Goal: Task Accomplishment & Management: Manage account settings

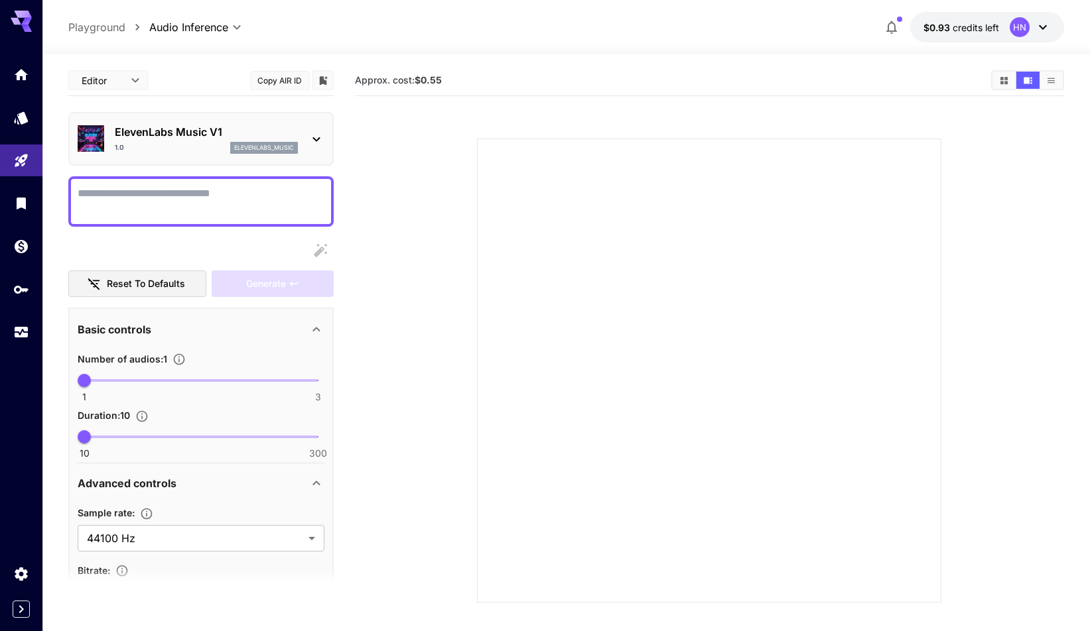
scroll to position [275, 0]
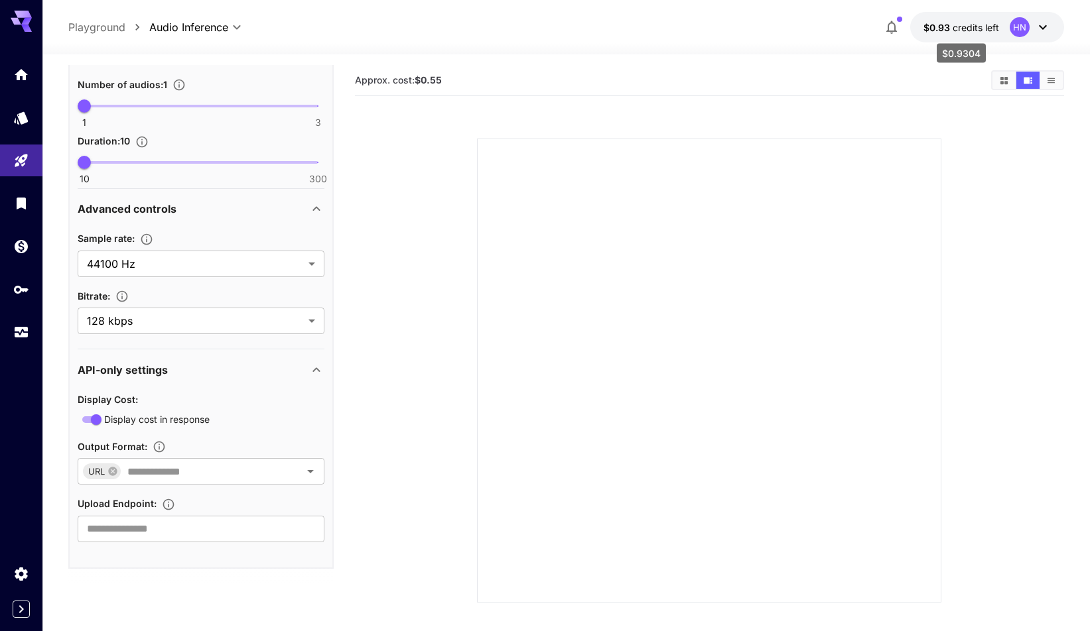
click at [986, 29] on span "credits left" at bounding box center [975, 27] width 46 height 11
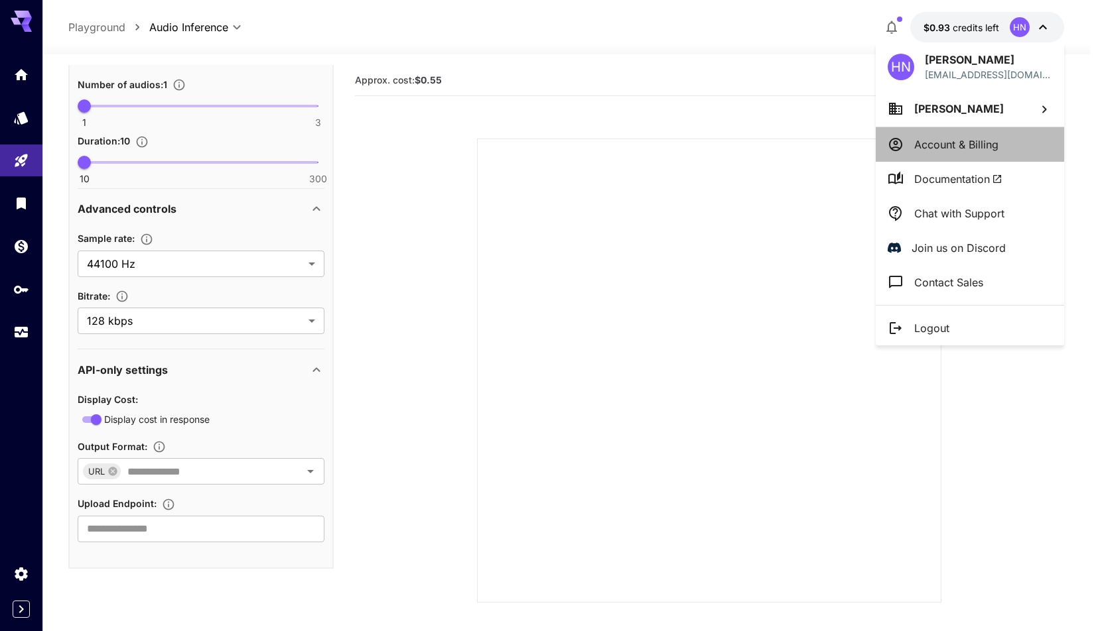
click at [938, 147] on p "Account & Billing" at bounding box center [956, 145] width 84 height 16
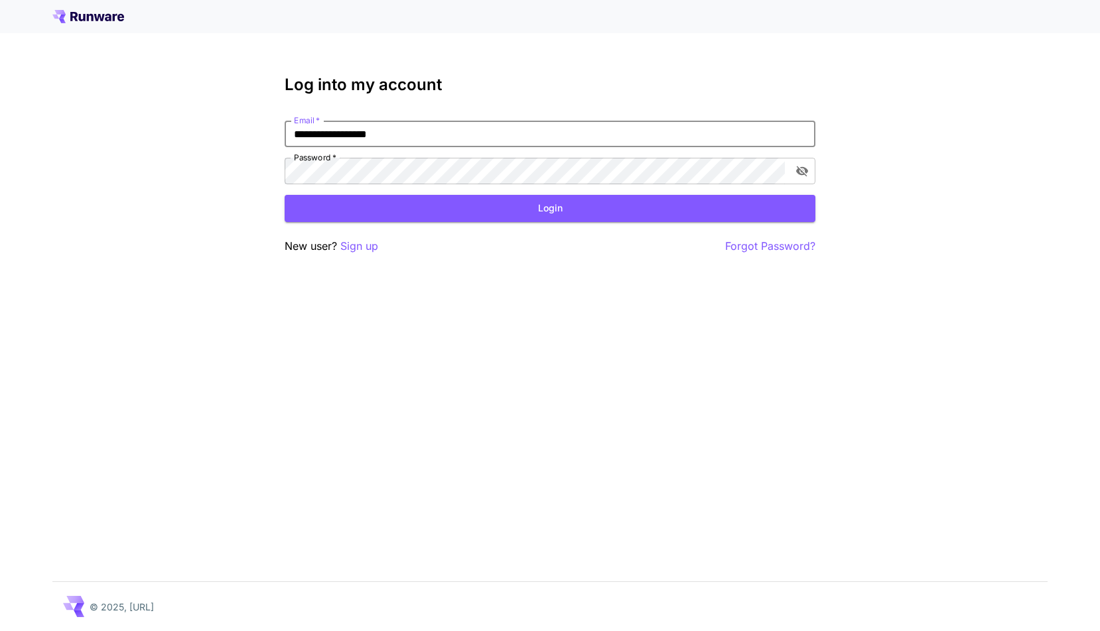
type input "**********"
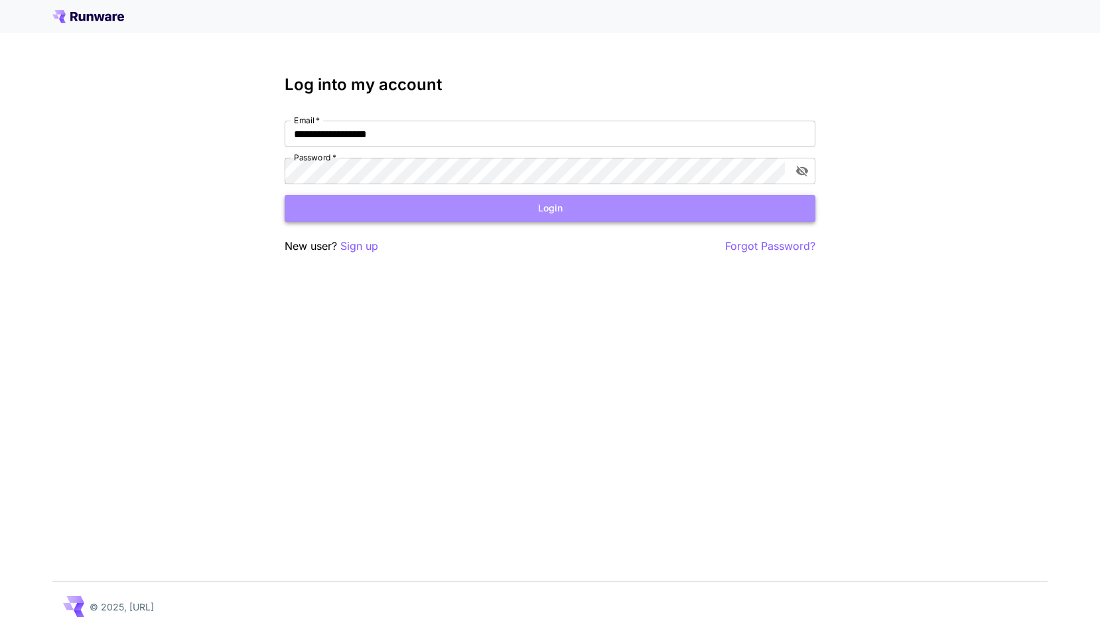
click at [428, 206] on button "Login" at bounding box center [550, 208] width 531 height 27
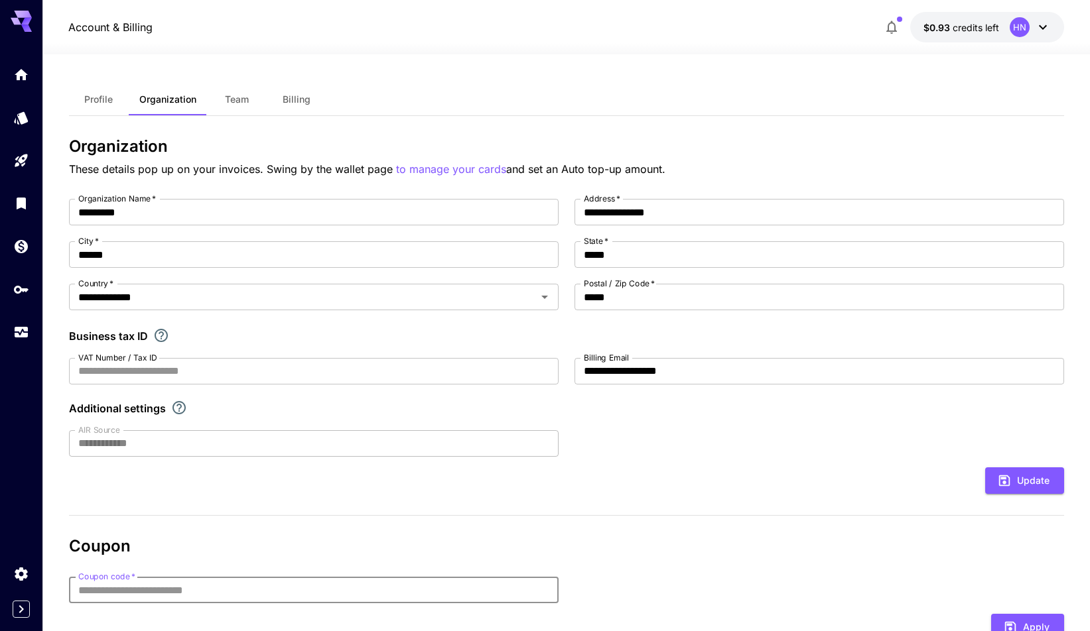
click at [893, 31] on icon "button" at bounding box center [891, 27] width 11 height 13
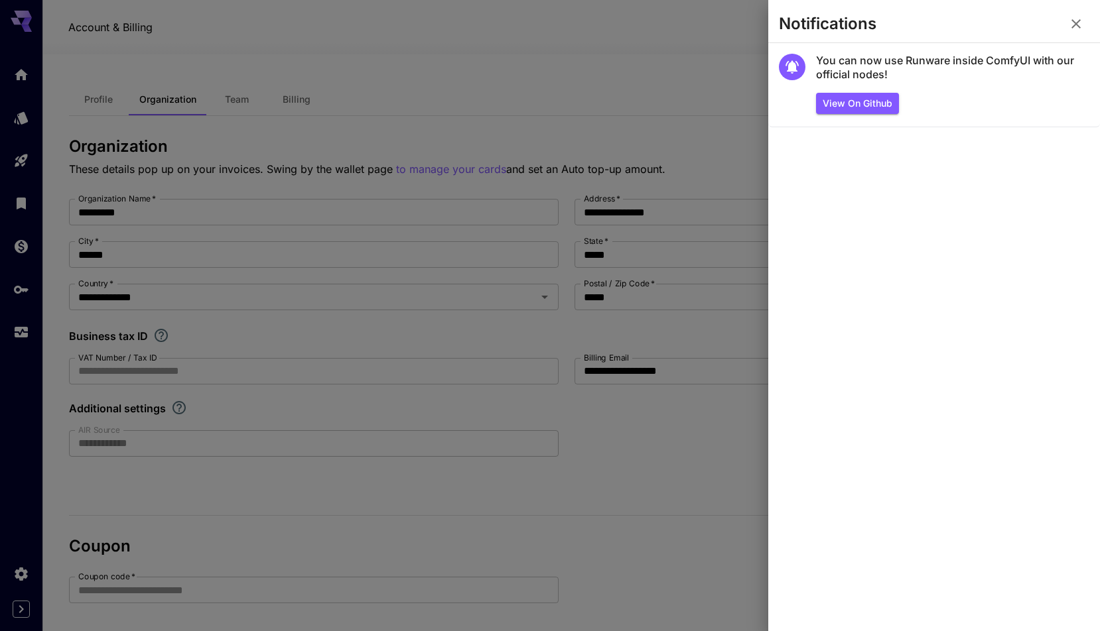
click at [698, 81] on div at bounding box center [550, 315] width 1100 height 631
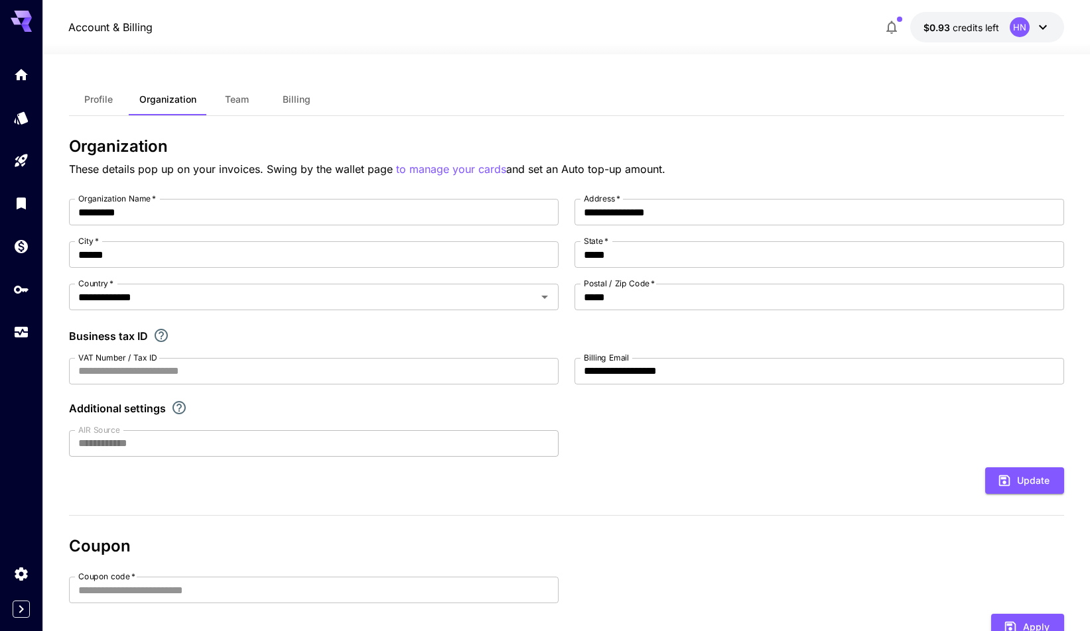
click at [299, 90] on button "Billing" at bounding box center [297, 100] width 60 height 32
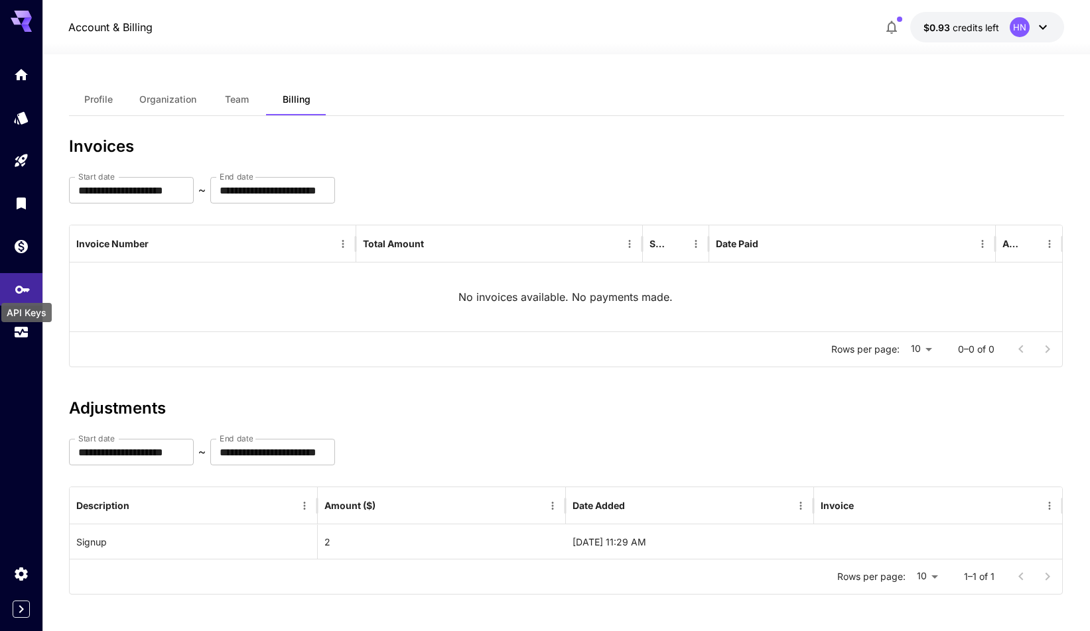
click at [21, 279] on icon "API Keys" at bounding box center [23, 285] width 16 height 16
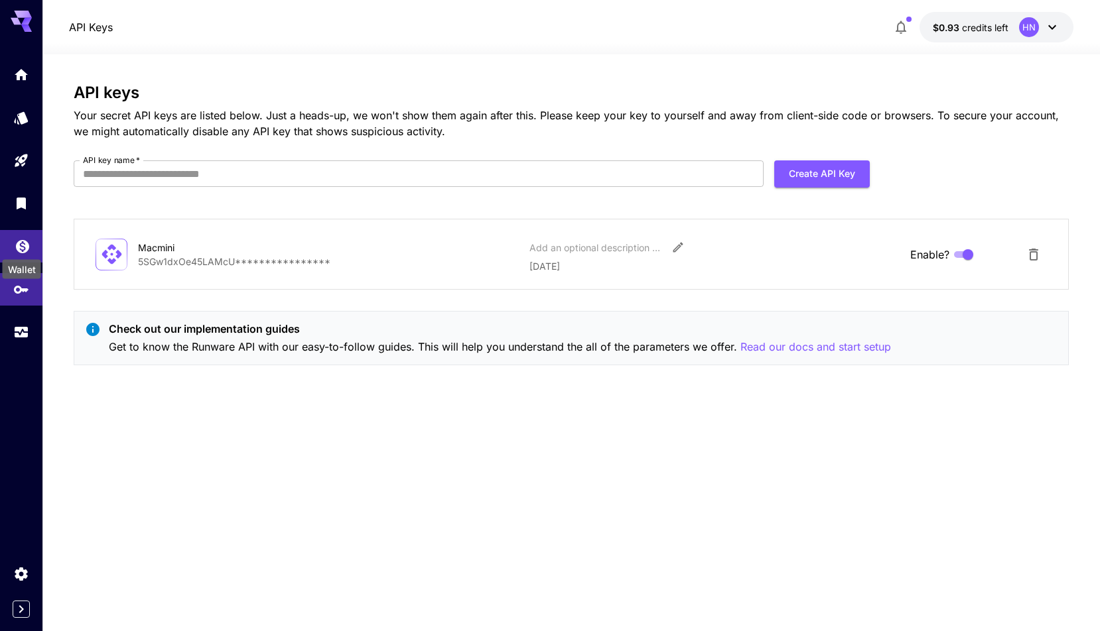
click at [23, 241] on icon "Wallet" at bounding box center [22, 242] width 13 height 13
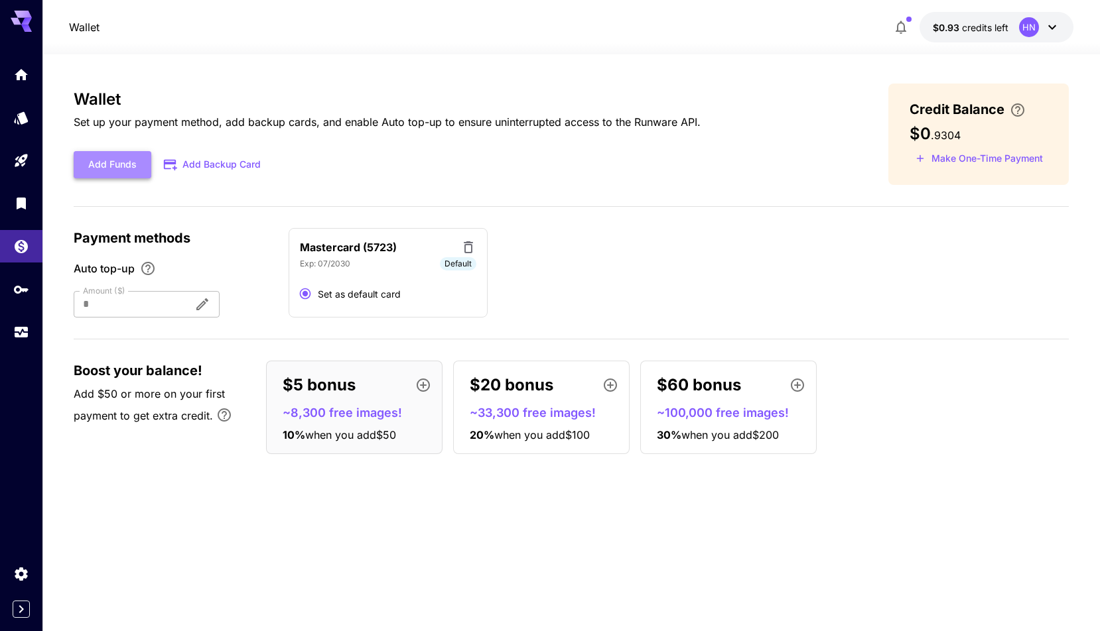
click at [128, 167] on button "Add Funds" at bounding box center [113, 164] width 78 height 27
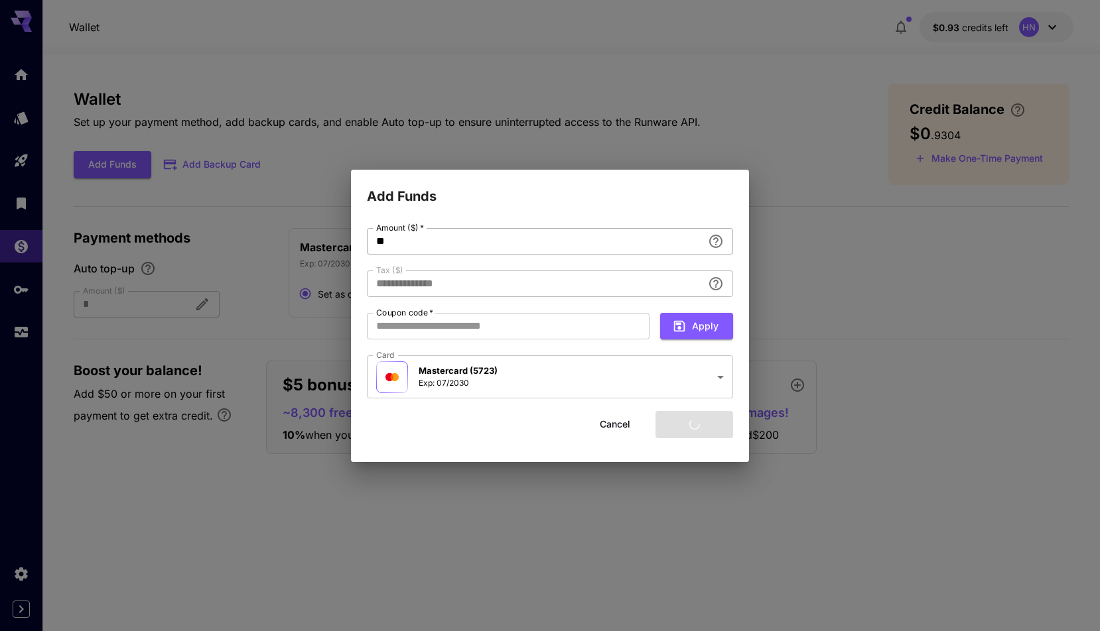
click at [396, 239] on input "**" at bounding box center [535, 241] width 336 height 27
type input "****"
click at [678, 423] on button "Add funds" at bounding box center [694, 424] width 78 height 27
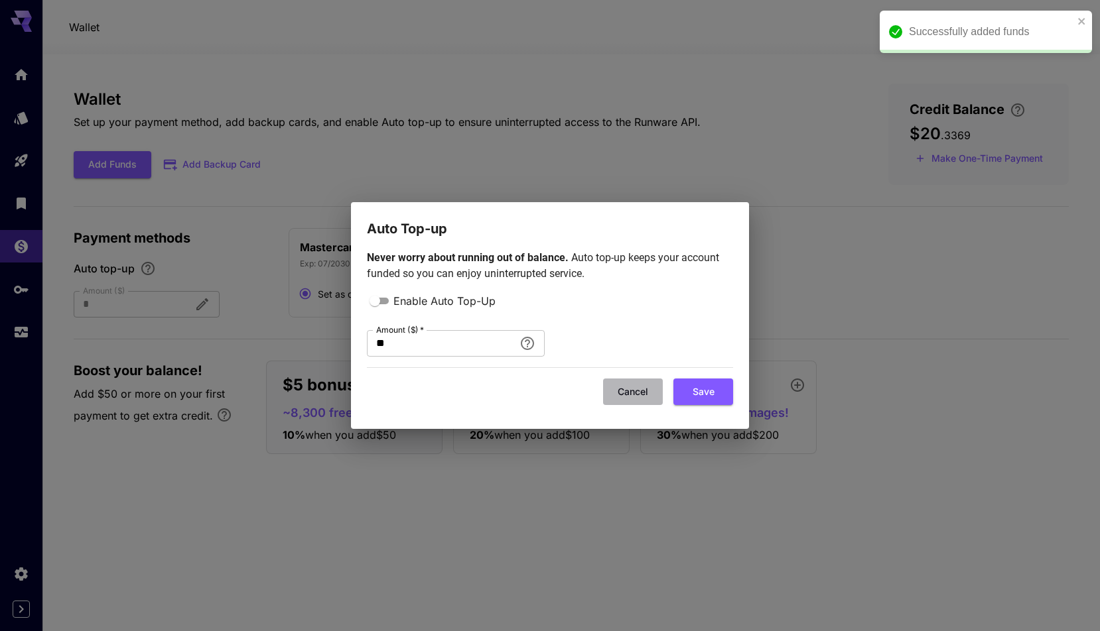
click at [639, 391] on button "Cancel" at bounding box center [633, 392] width 60 height 27
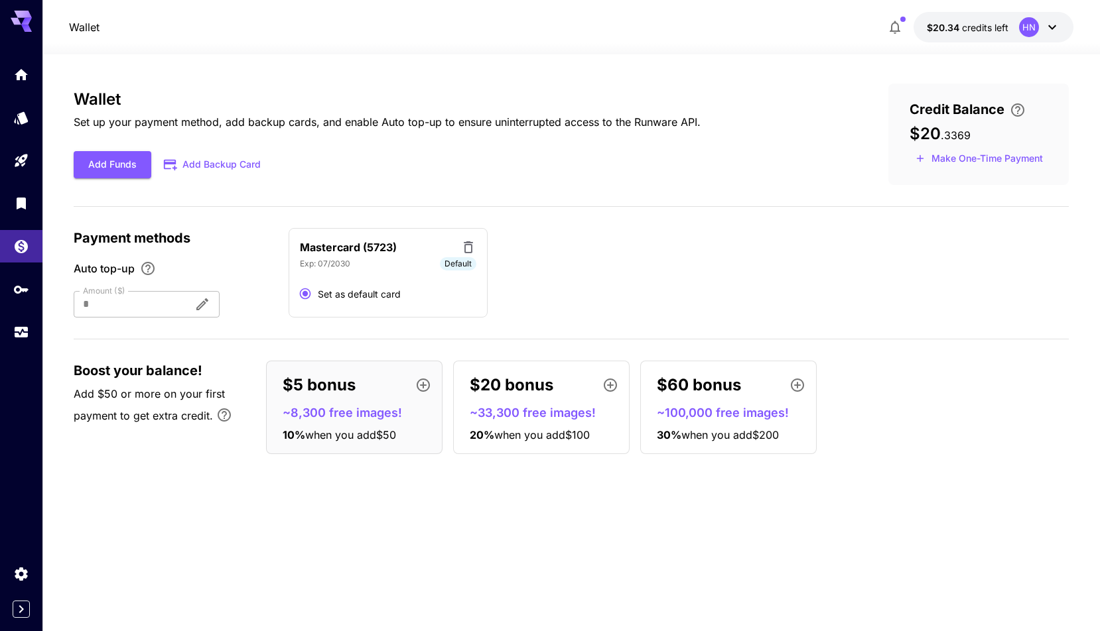
click at [300, 187] on div "Wallet Set up your payment method, add backup cards, and enable Auto top-up to …" at bounding box center [571, 274] width 995 height 381
